Goal: Information Seeking & Learning: Learn about a topic

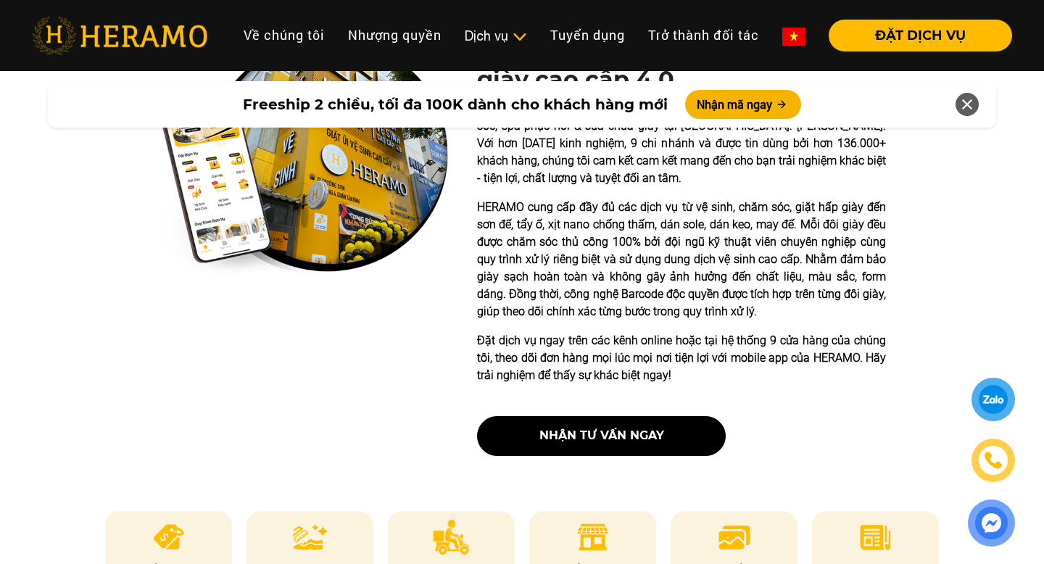
scroll to position [563, 0]
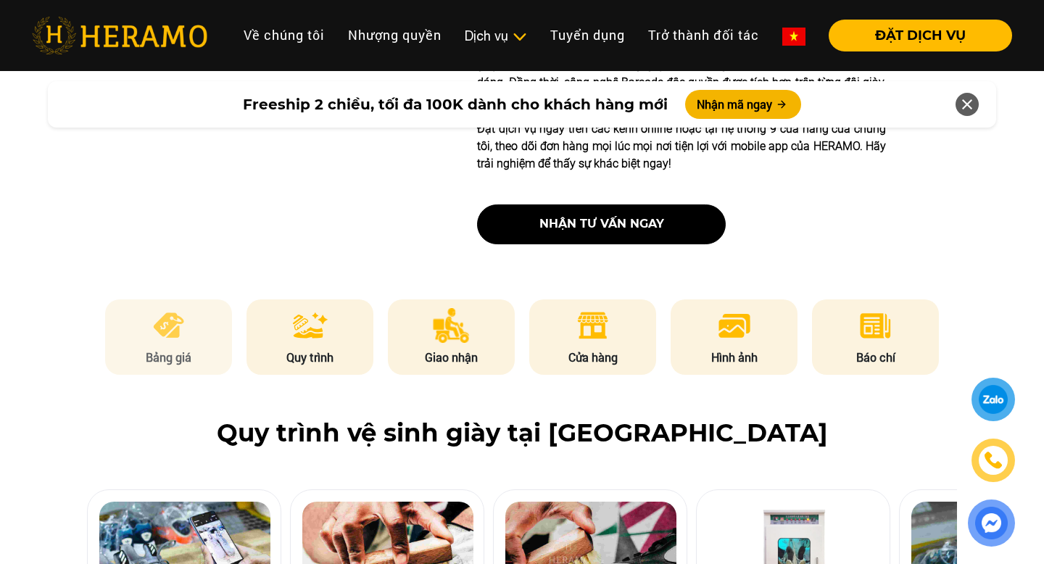
click at [162, 331] on img at bounding box center [169, 325] width 36 height 35
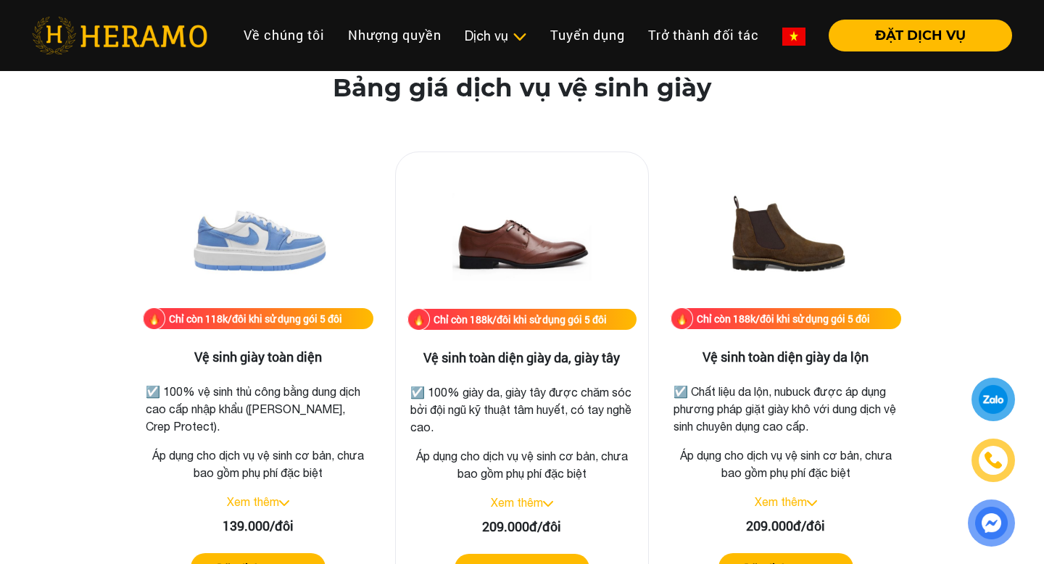
scroll to position [1997, 0]
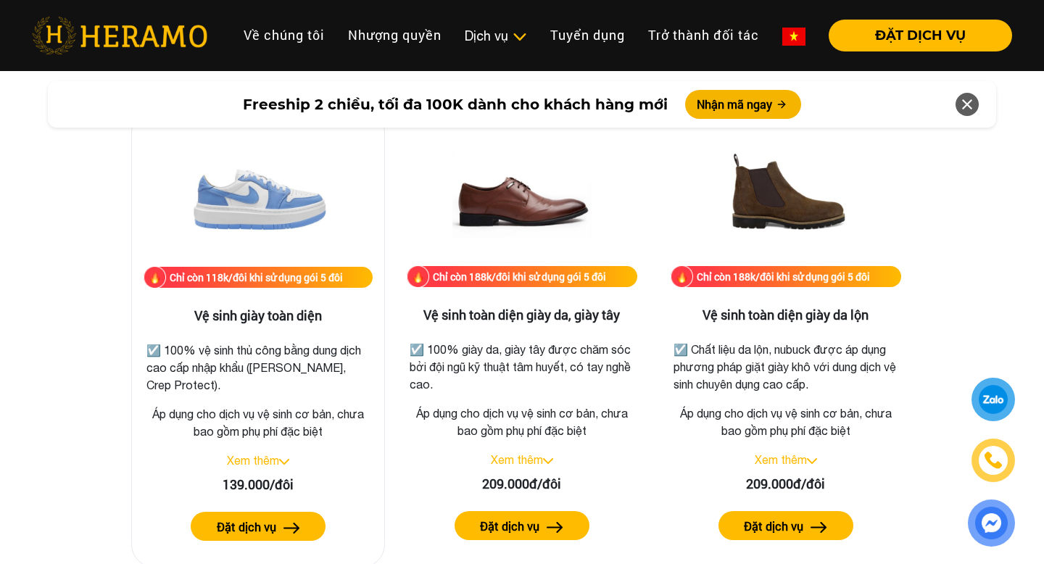
click at [270, 459] on link "Xem thêm" at bounding box center [253, 460] width 52 height 13
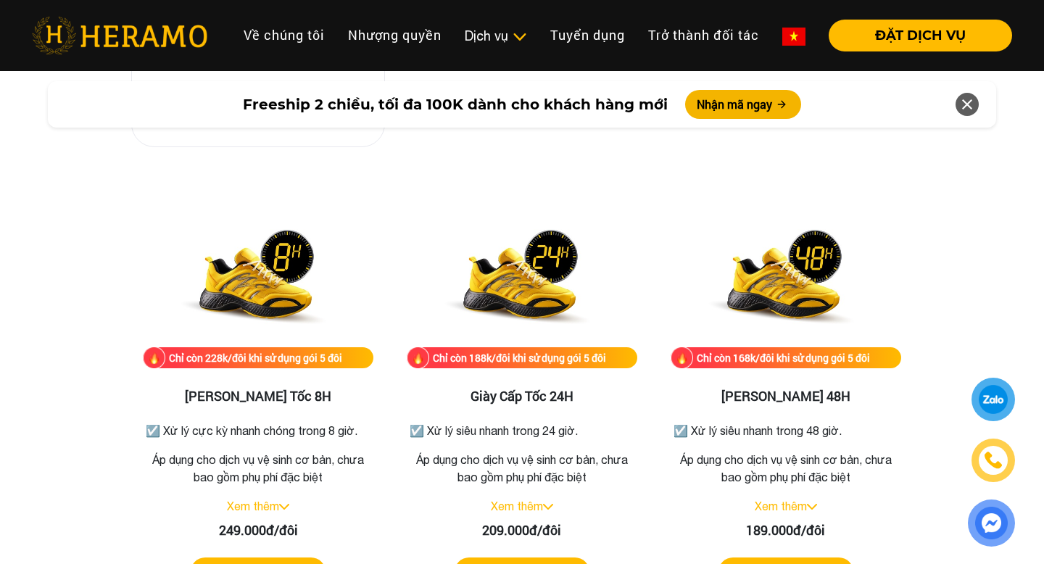
scroll to position [2630, 0]
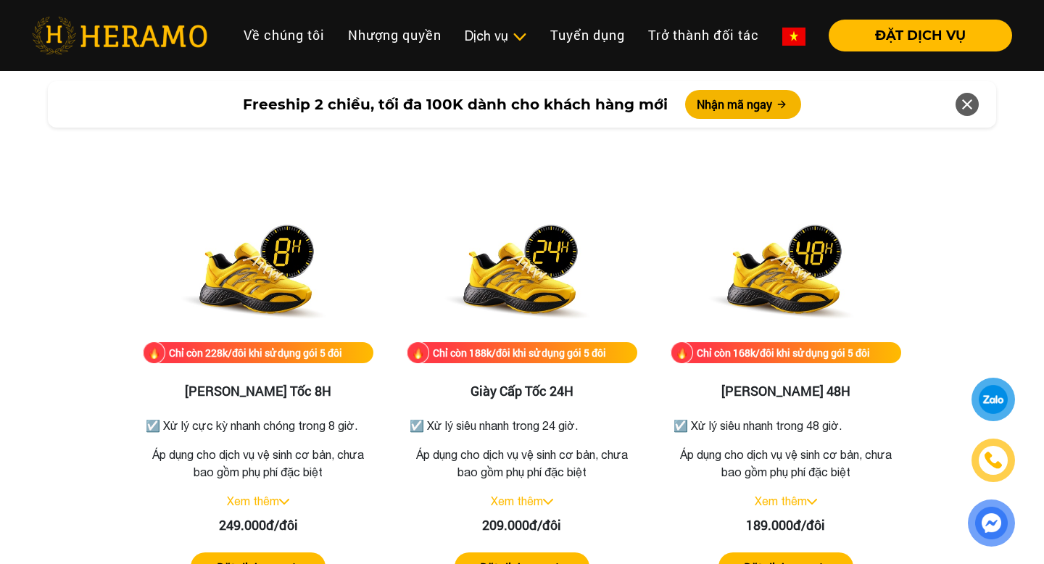
click at [54, 387] on div "Bảng giá dịch vụ vệ sinh giày Chỉ còn 118k/đôi khi sử dụng gói 5 đôi Vệ sinh gi…" at bounding box center [522, 262] width 1021 height 1728
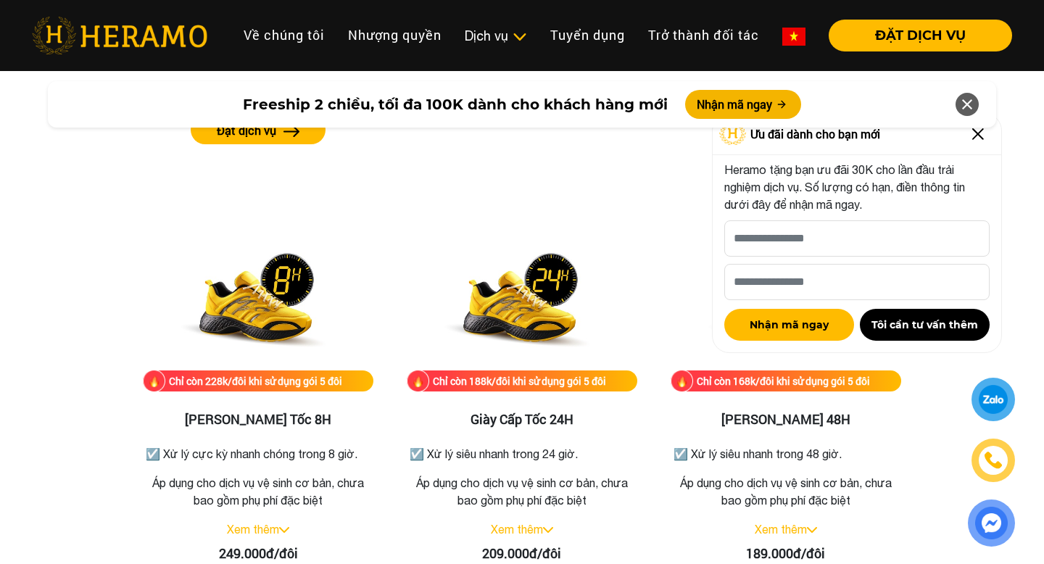
scroll to position [2709, 0]
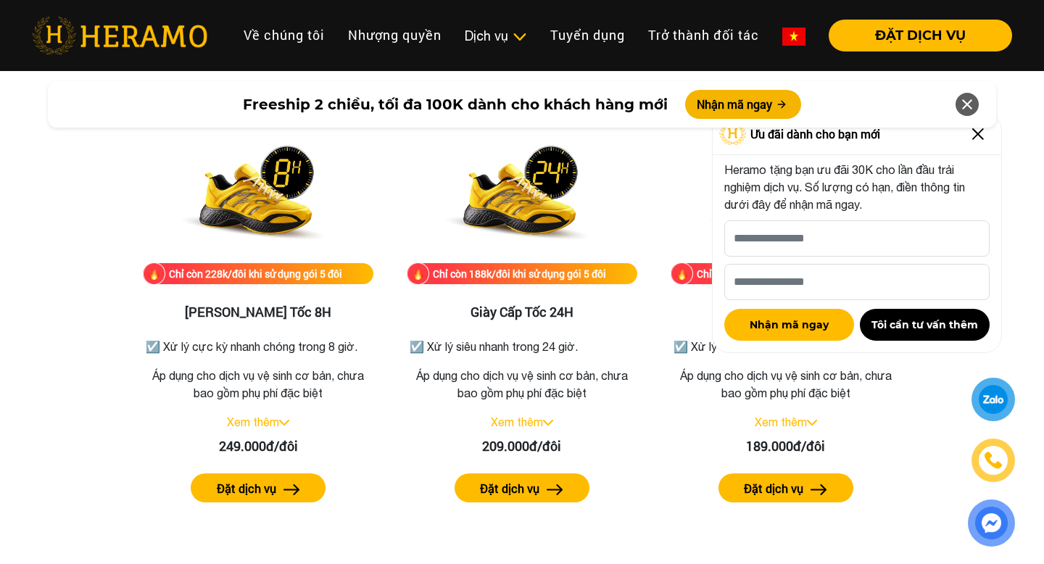
click at [978, 135] on div "Freeship 2 chiều, tối đa 100K dành cho khách hàng mới Nhận mã ngay" at bounding box center [522, 105] width 1044 height 64
click at [978, 139] on img at bounding box center [978, 134] width 23 height 23
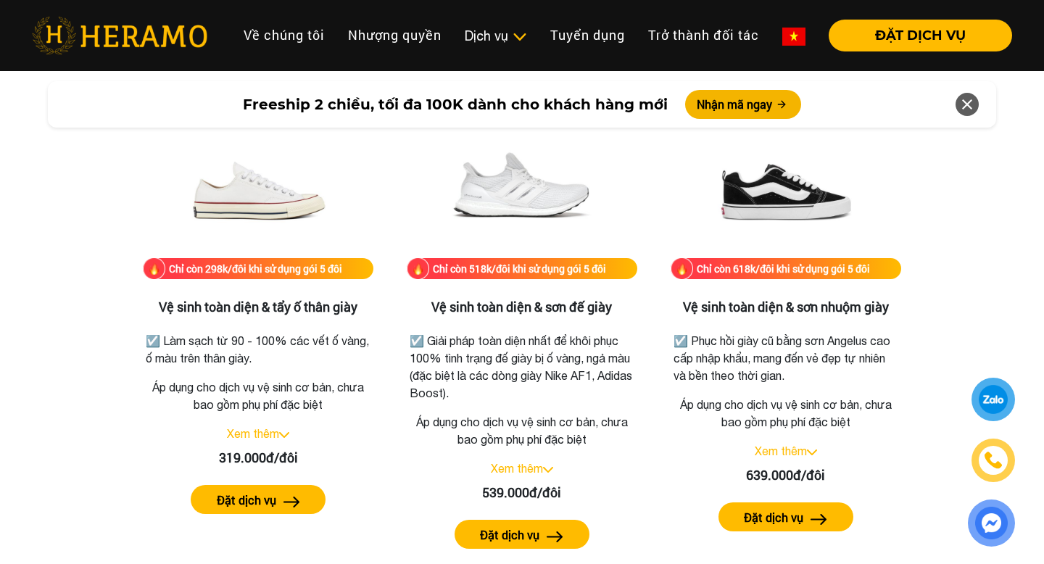
scroll to position [3218, 0]
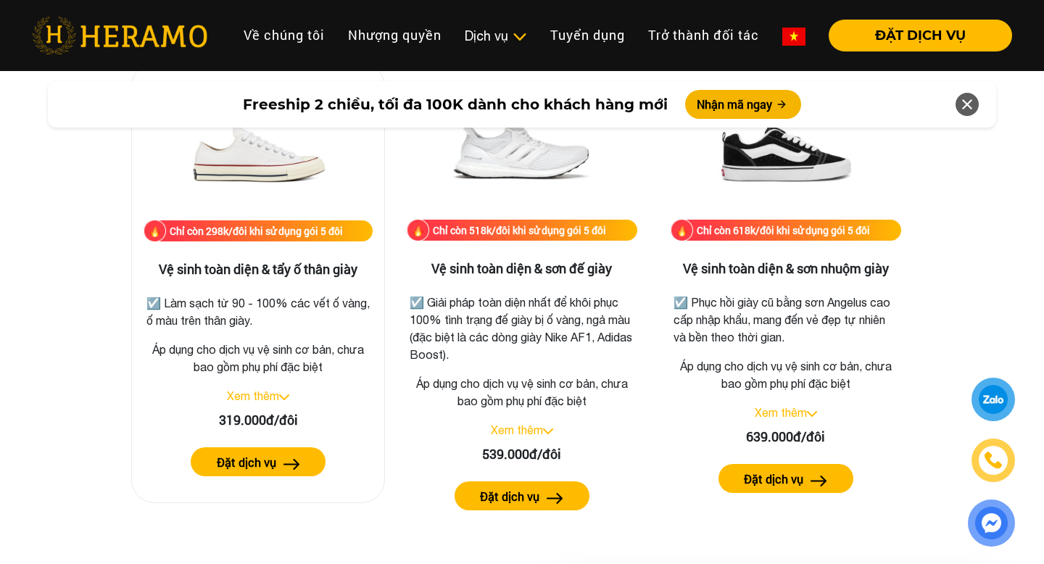
click at [263, 392] on link "Xem thêm" at bounding box center [253, 396] width 52 height 13
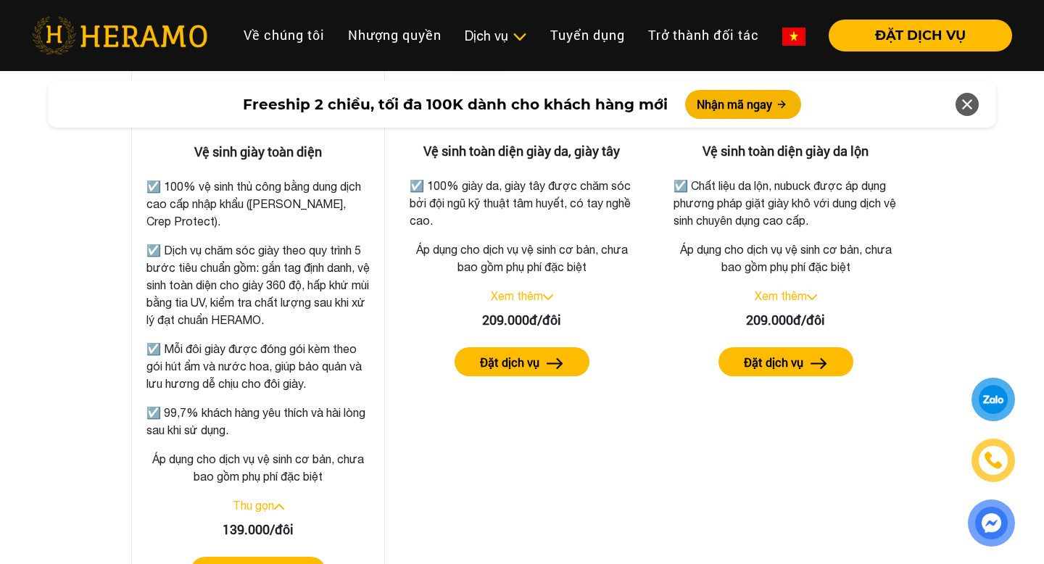
scroll to position [2161, 0]
drag, startPoint x: 259, startPoint y: 249, endPoint x: 329, endPoint y: 318, distance: 98.5
click at [329, 318] on p "☑️ Dịch vụ chăm sóc giày theo quy trình 5 bước tiêu chuẩn gồm: gắn tag định dan…" at bounding box center [258, 284] width 223 height 87
click at [260, 249] on p "☑️ Dịch vụ chăm sóc giày theo quy trình 5 bước tiêu chuẩn gồm: gắn tag định dan…" at bounding box center [258, 284] width 223 height 87
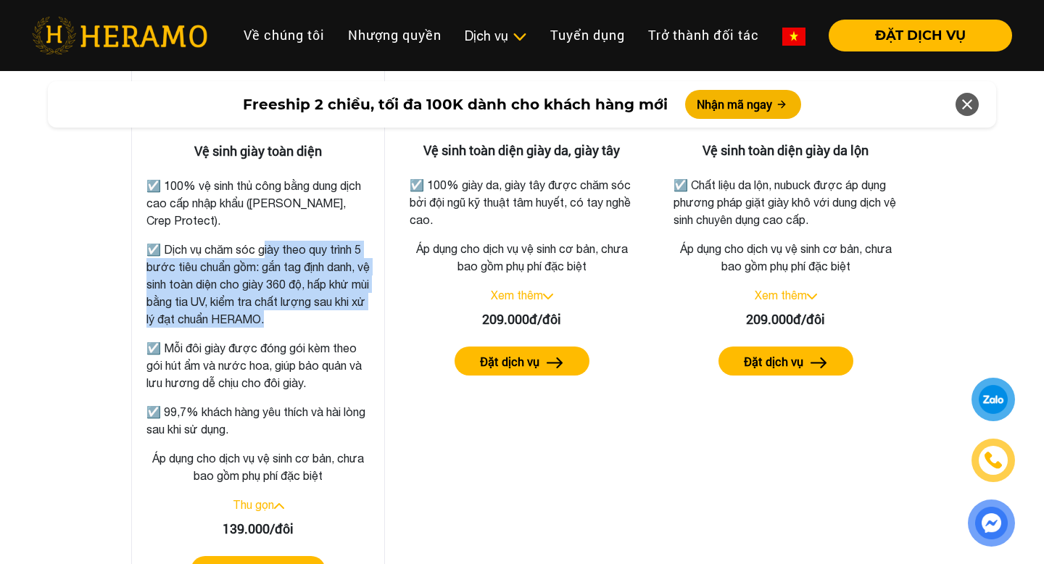
drag, startPoint x: 258, startPoint y: 249, endPoint x: 322, endPoint y: 318, distance: 94.5
click at [322, 318] on p "☑️ Dịch vụ chăm sóc giày theo quy trình 5 bước tiêu chuẩn gồm: gắn tag định dan…" at bounding box center [258, 284] width 223 height 87
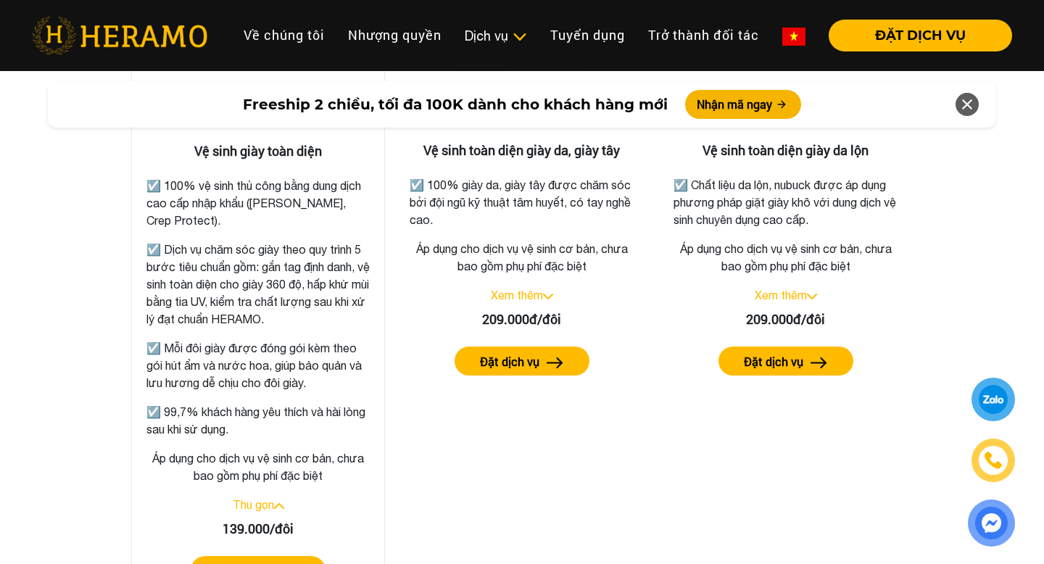
drag, startPoint x: 258, startPoint y: 247, endPoint x: 317, endPoint y: 377, distance: 142.5
click at [317, 377] on div "☑️ 100% vệ sinh thủ công bằng dung dịch cao cấp nhập khẩu ([PERSON_NAME], Crep …" at bounding box center [258, 303] width 223 height 270
click at [265, 342] on p "☑️ Mỗi đôi giày được đóng gói kèm theo gói hút ẩm và nước hoa, giúp bảo quản và…" at bounding box center [258, 365] width 223 height 52
drag, startPoint x: 255, startPoint y: 342, endPoint x: 316, endPoint y: 386, distance: 74.3
click at [316, 386] on p "☑️ Mỗi đôi giày được đóng gói kèm theo gói hút ẩm và nước hoa, giúp bảo quản và…" at bounding box center [258, 365] width 223 height 52
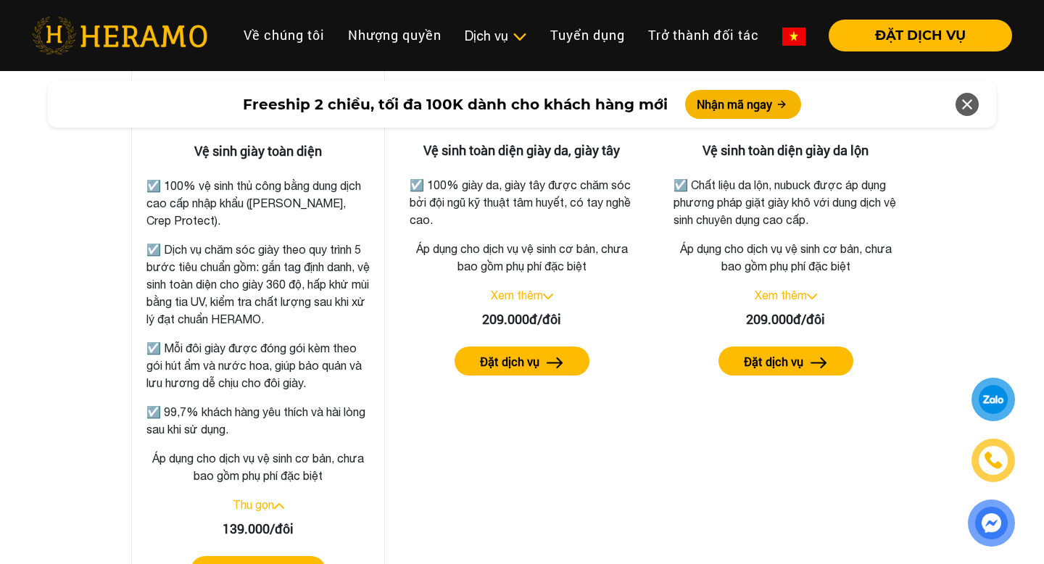
click at [316, 386] on p "☑️ Mỗi đôi giày được đóng gói kèm theo gói hút ẩm và nước hoa, giúp bảo quản và…" at bounding box center [258, 365] width 223 height 52
click at [989, 456] on img at bounding box center [993, 460] width 21 height 21
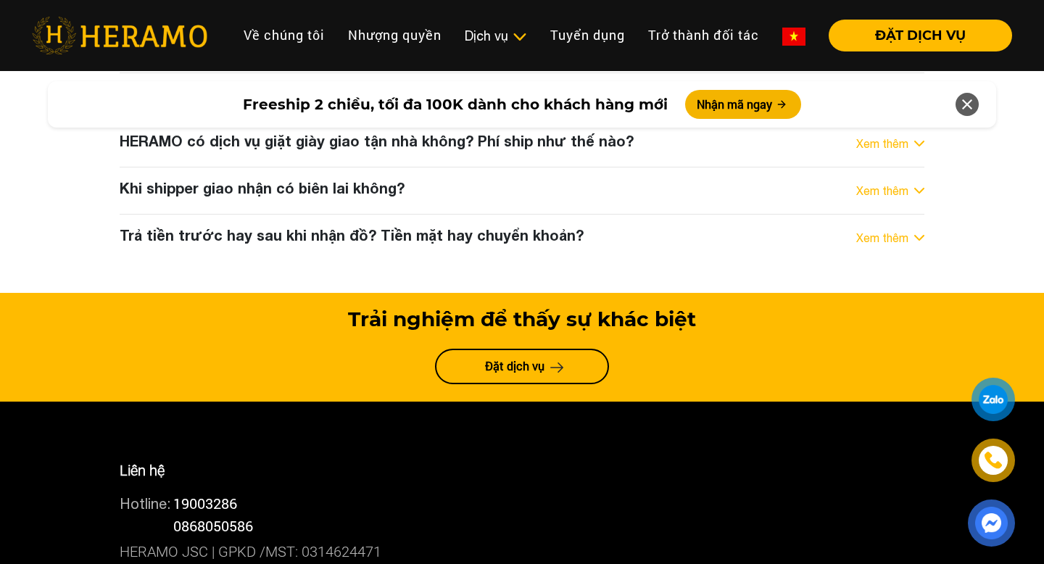
scroll to position [8237, 0]
